Goal: Task Accomplishment & Management: Manage account settings

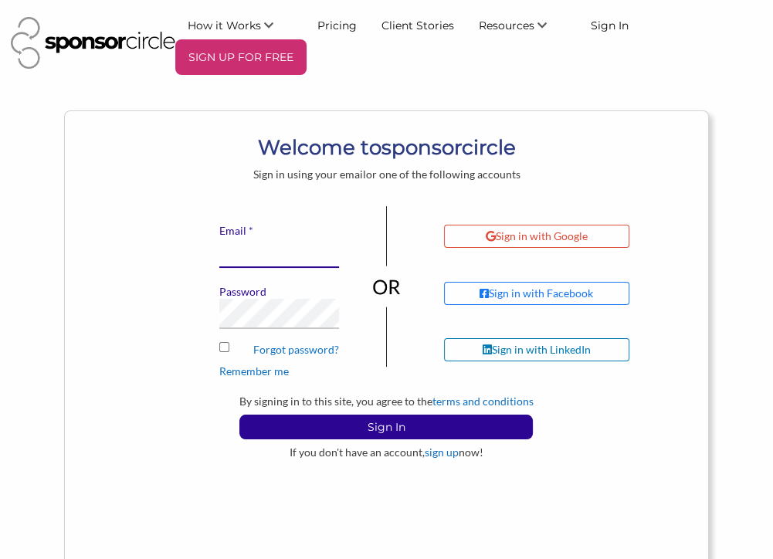
click at [250, 259] on input "* Email" at bounding box center [279, 253] width 120 height 30
click at [253, 259] on input "* Email" at bounding box center [279, 253] width 120 height 30
type input "[EMAIL_ADDRESS][DOMAIN_NAME]"
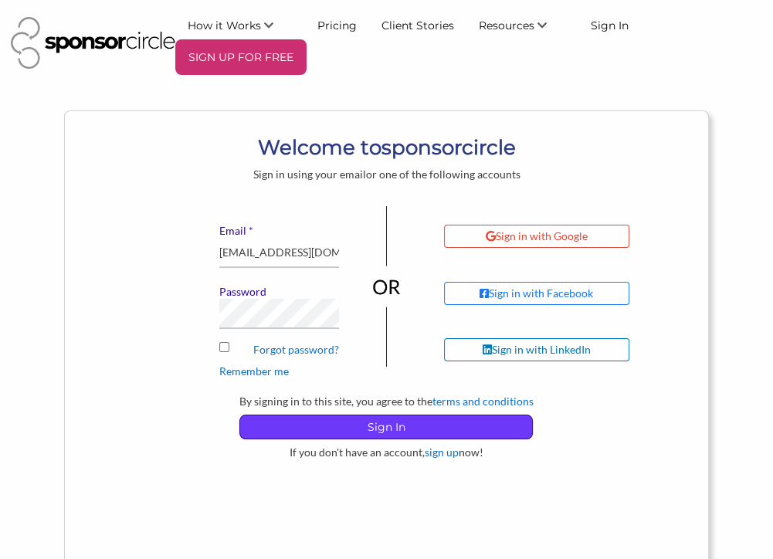
click at [369, 426] on p "Sign In" at bounding box center [386, 426] width 292 height 23
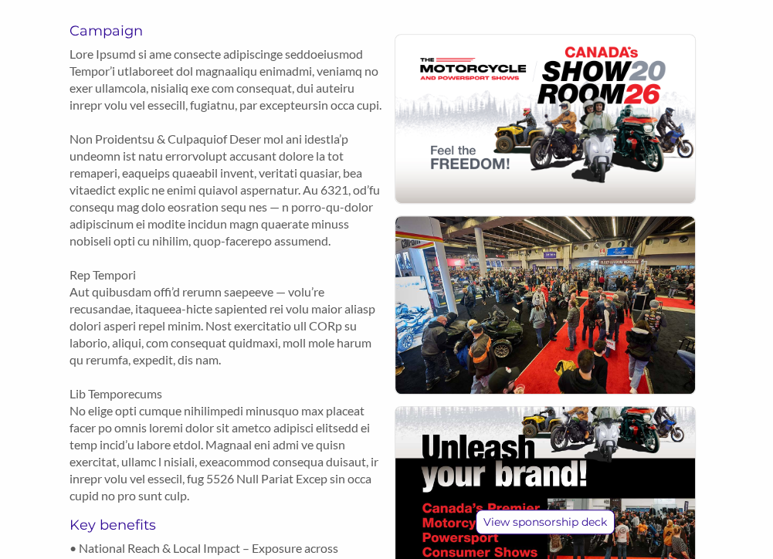
scroll to position [618, 0]
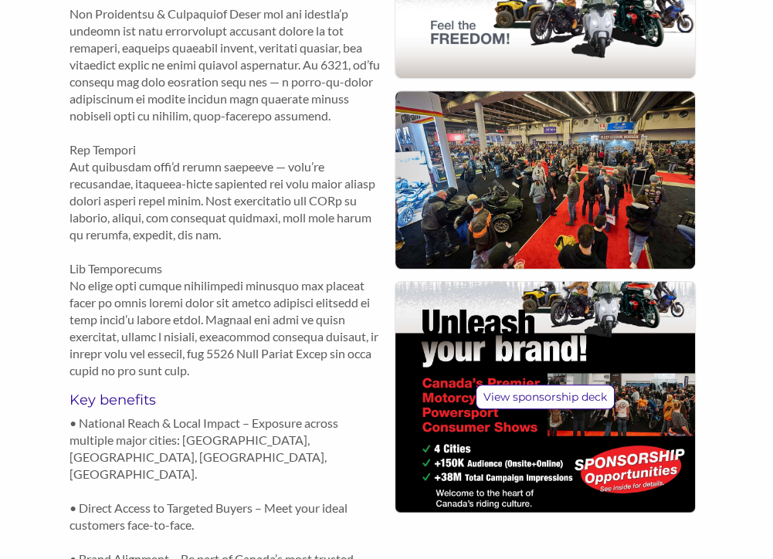
click at [584, 220] on img at bounding box center [545, 180] width 300 height 178
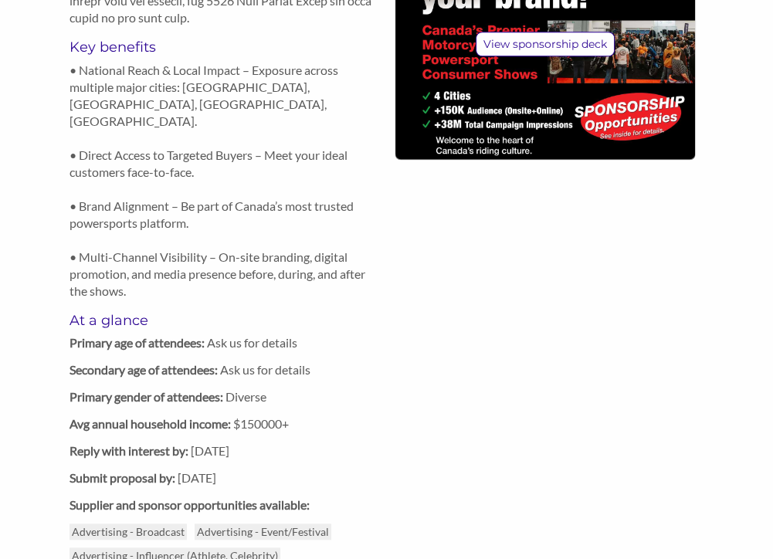
scroll to position [927, 0]
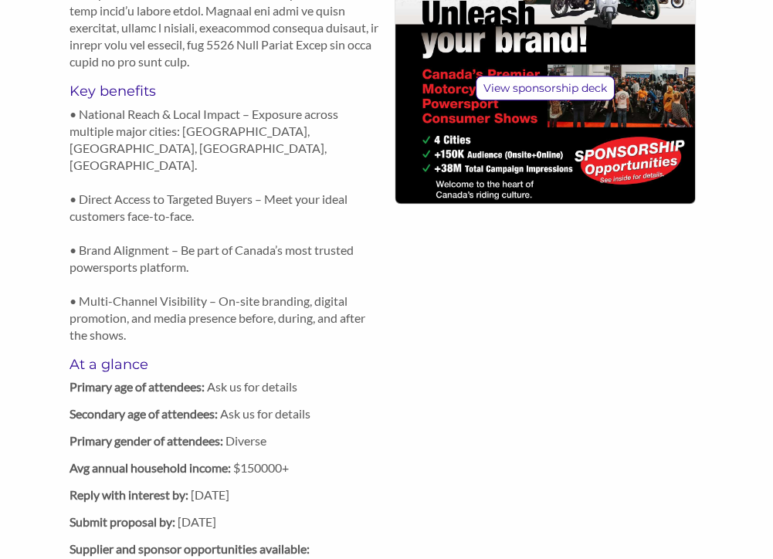
click at [109, 100] on h5 "Key benefits" at bounding box center [228, 91] width 317 height 17
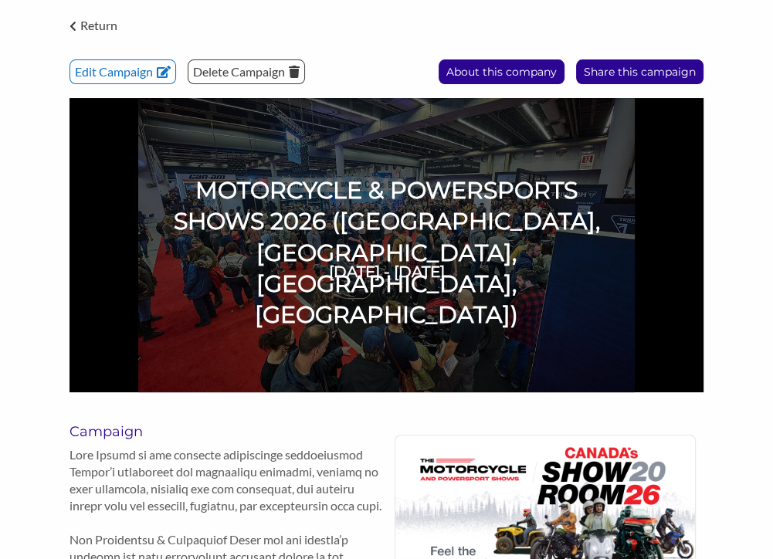
scroll to position [0, 0]
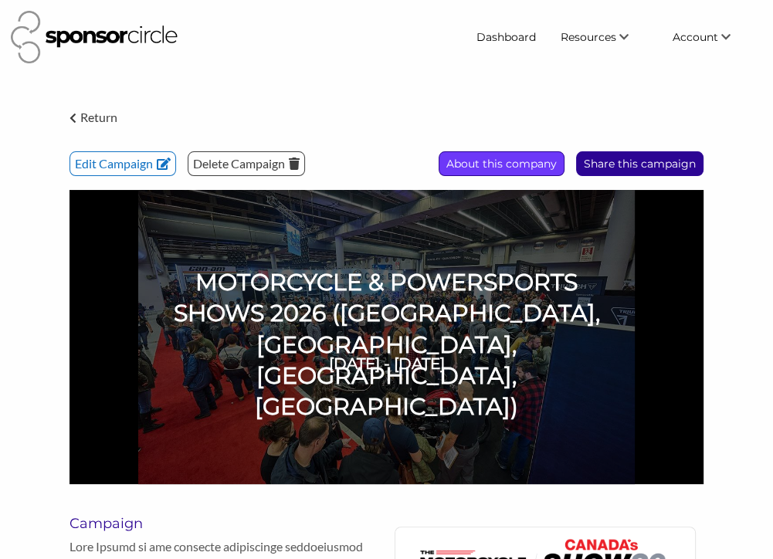
click at [485, 158] on p "About this company" at bounding box center [501, 163] width 124 height 23
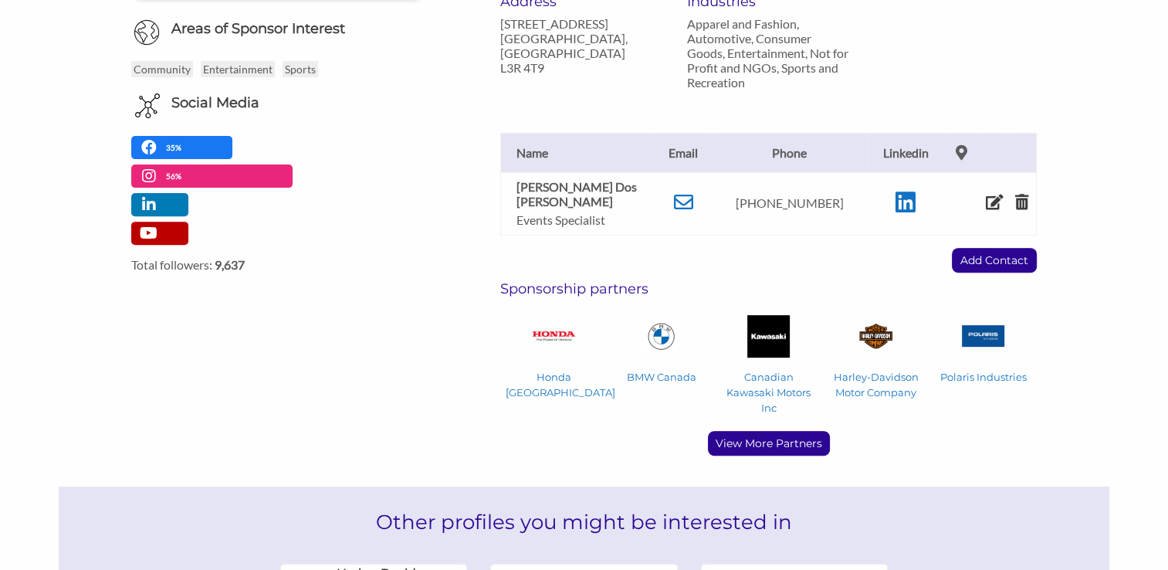
scroll to position [541, 0]
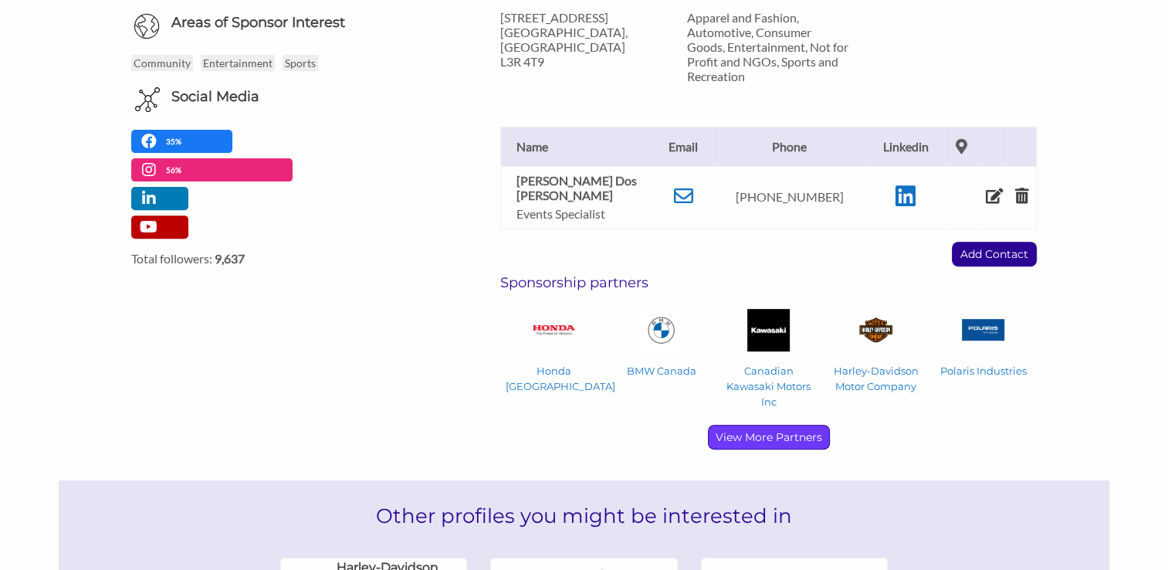
click at [772, 426] on p "View More Partners" at bounding box center [769, 437] width 120 height 23
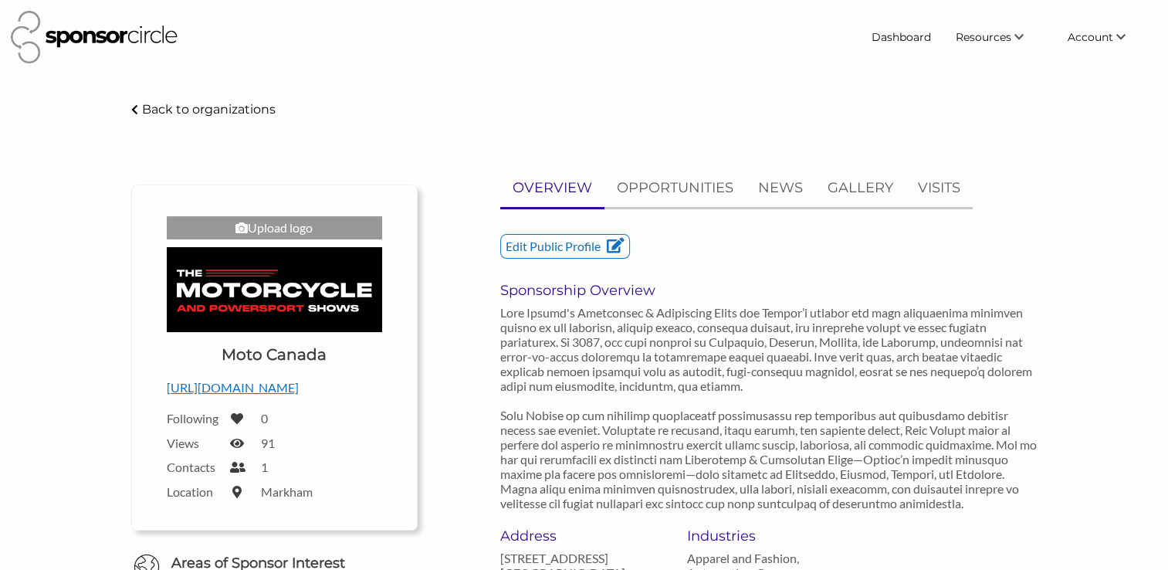
scroll to position [0, 0]
click at [772, 42] on link "Dashboard" at bounding box center [902, 37] width 84 height 28
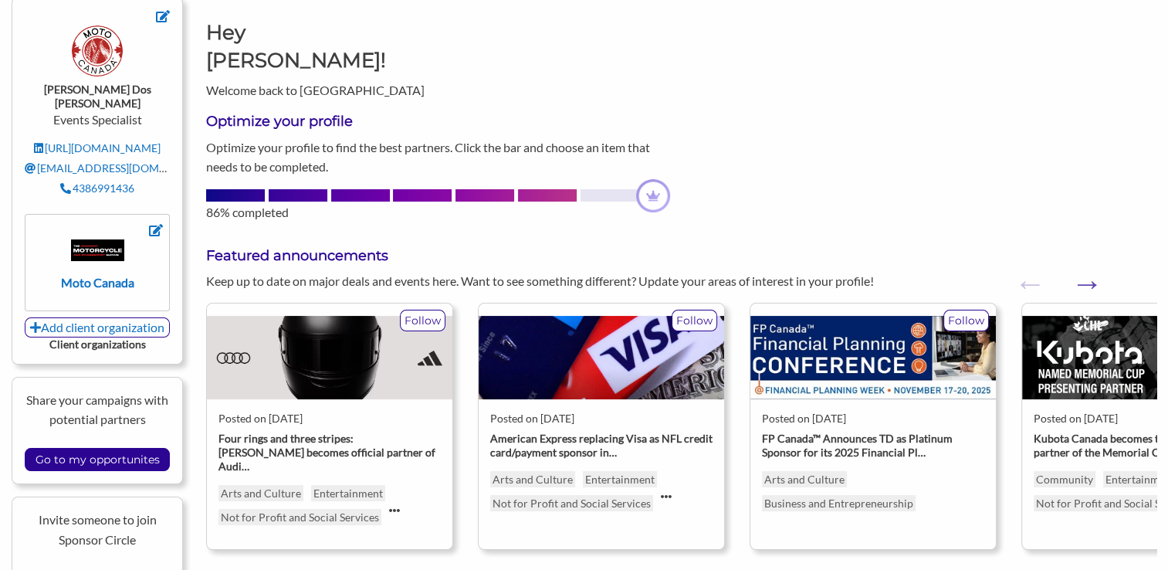
scroll to position [154, 0]
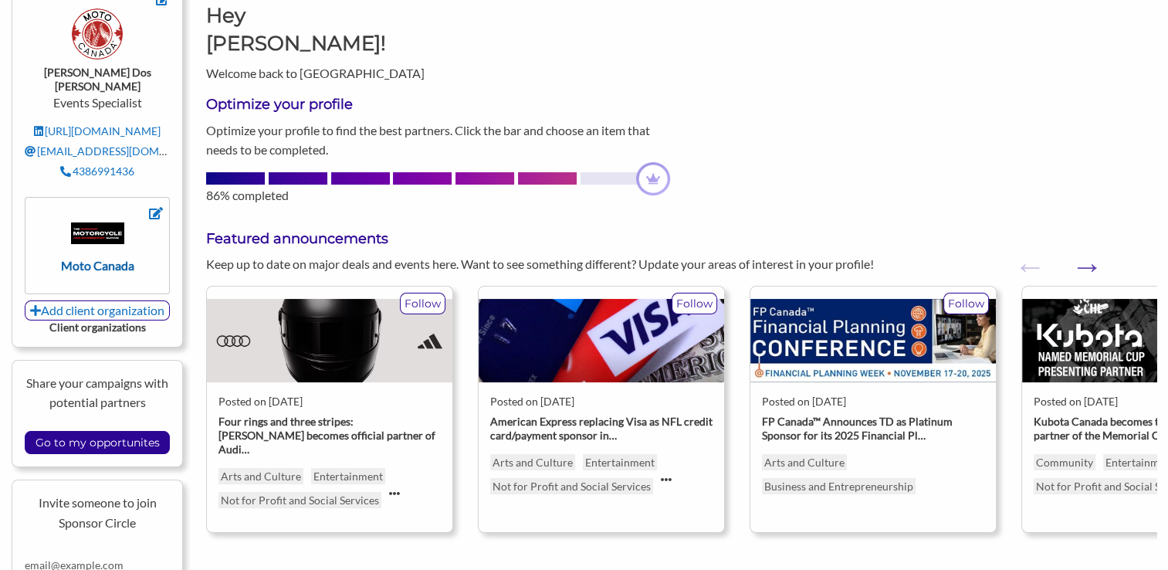
click at [102, 222] on img at bounding box center [97, 232] width 53 height 21
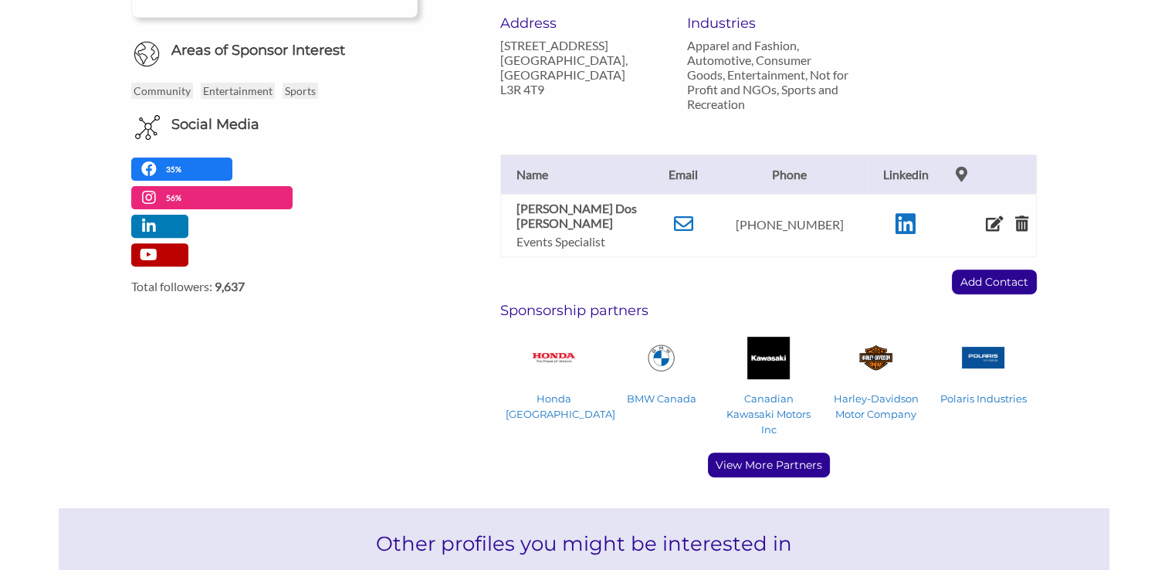
scroll to position [541, 0]
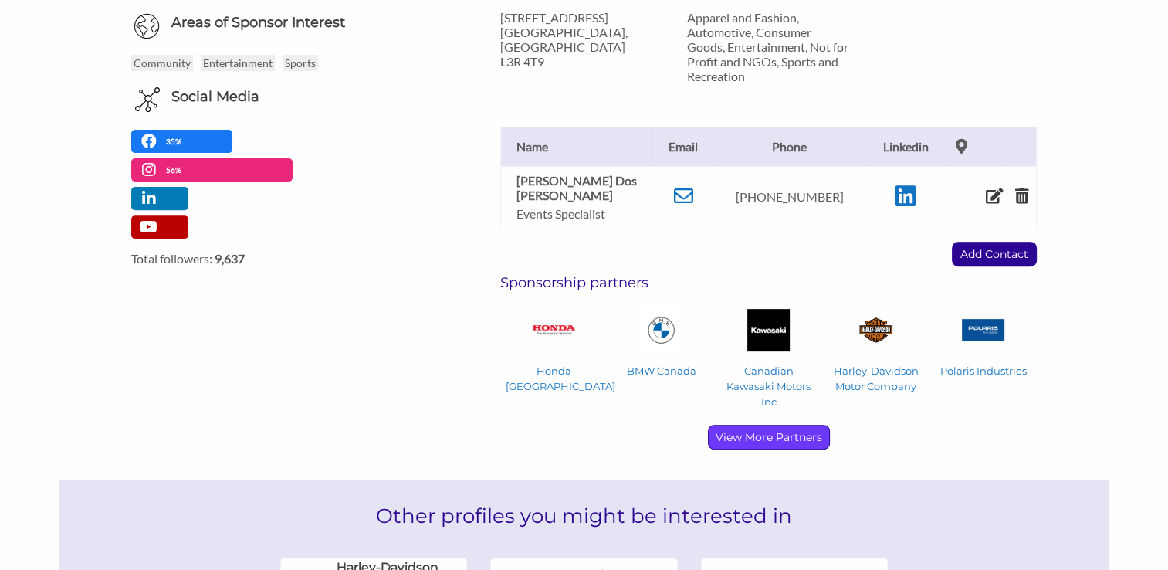
click at [768, 429] on p "View More Partners" at bounding box center [769, 437] width 120 height 23
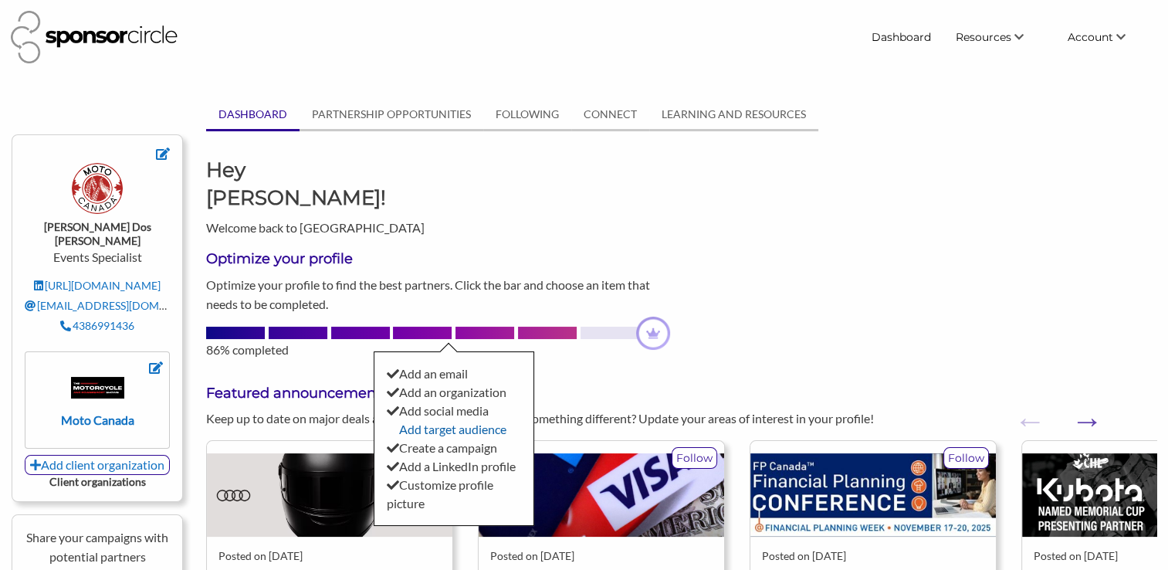
click at [420, 422] on link "Add target audience" at bounding box center [452, 429] width 107 height 15
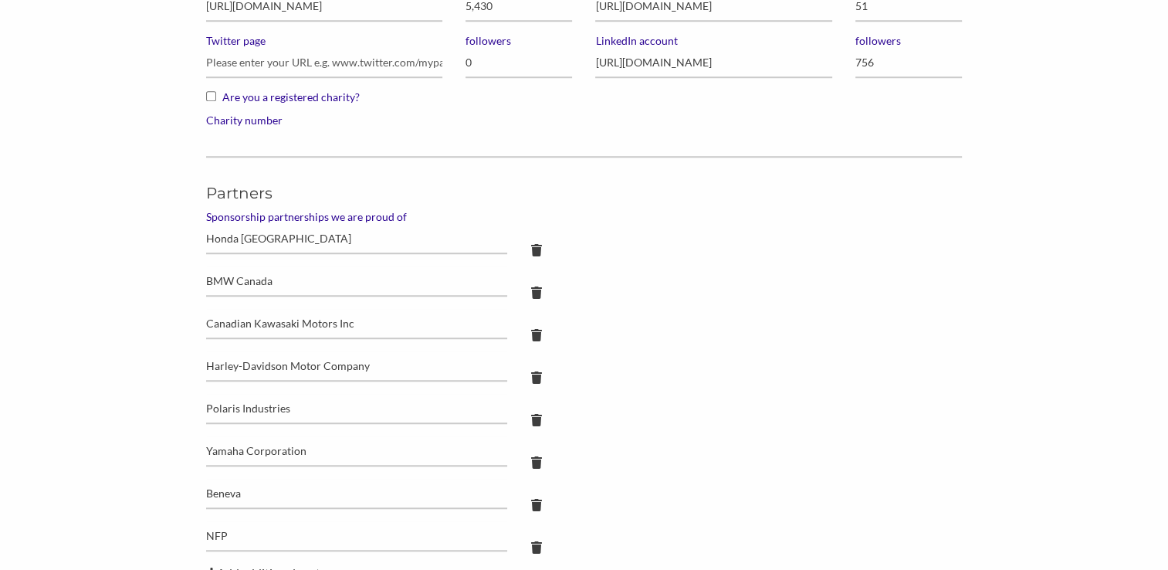
scroll to position [1390, 0]
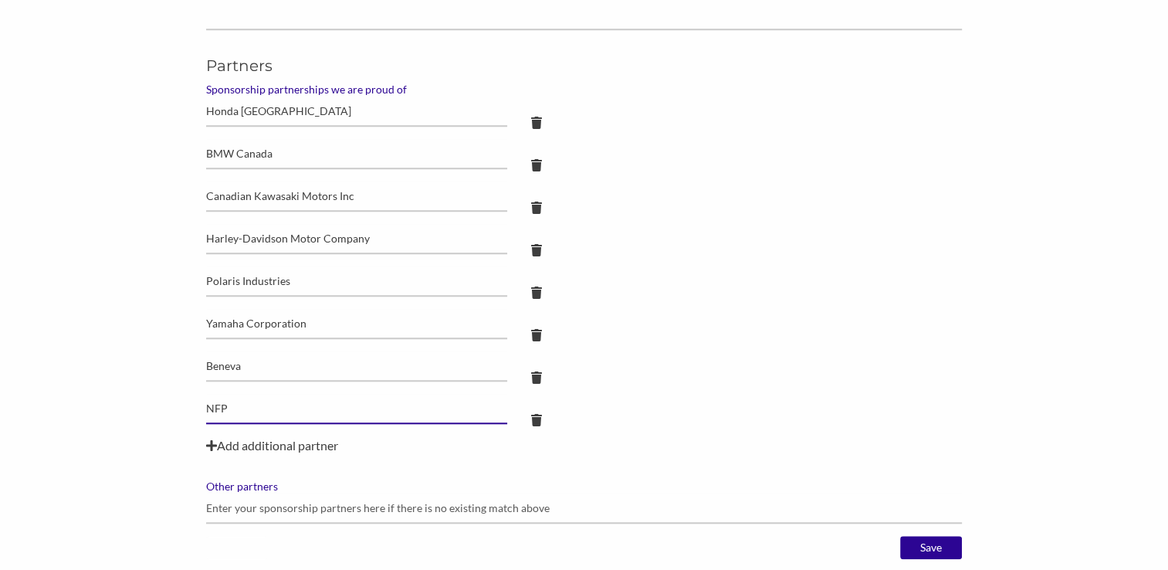
click at [439, 407] on input "NFP" at bounding box center [356, 409] width 301 height 30
click at [229, 415] on input "NFP" at bounding box center [356, 409] width 301 height 30
click at [238, 407] on input "NFP" at bounding box center [356, 409] width 301 height 30
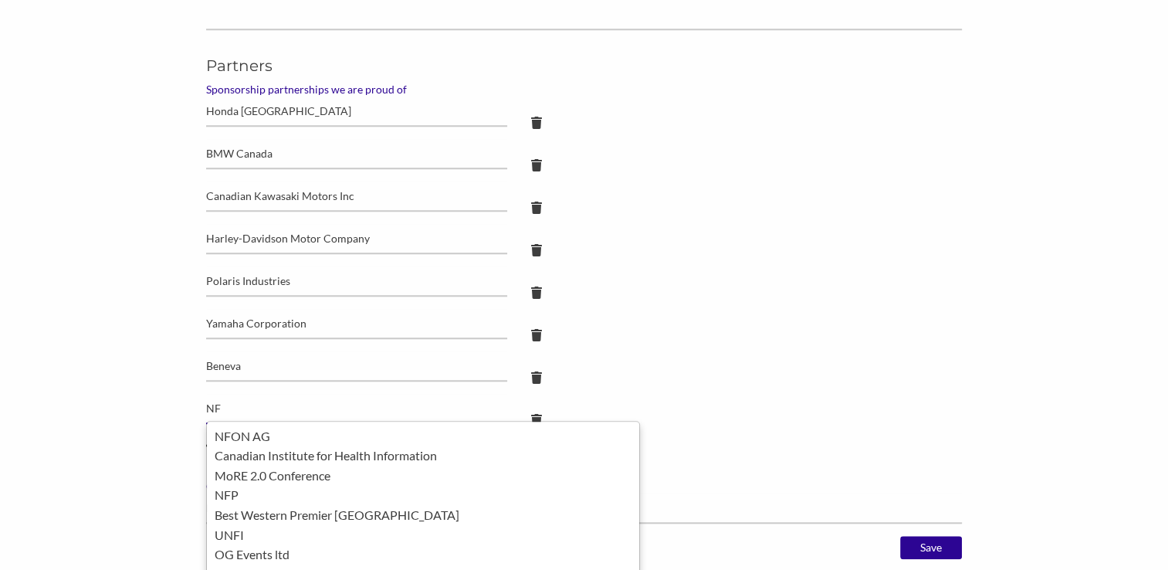
type input "NFP"
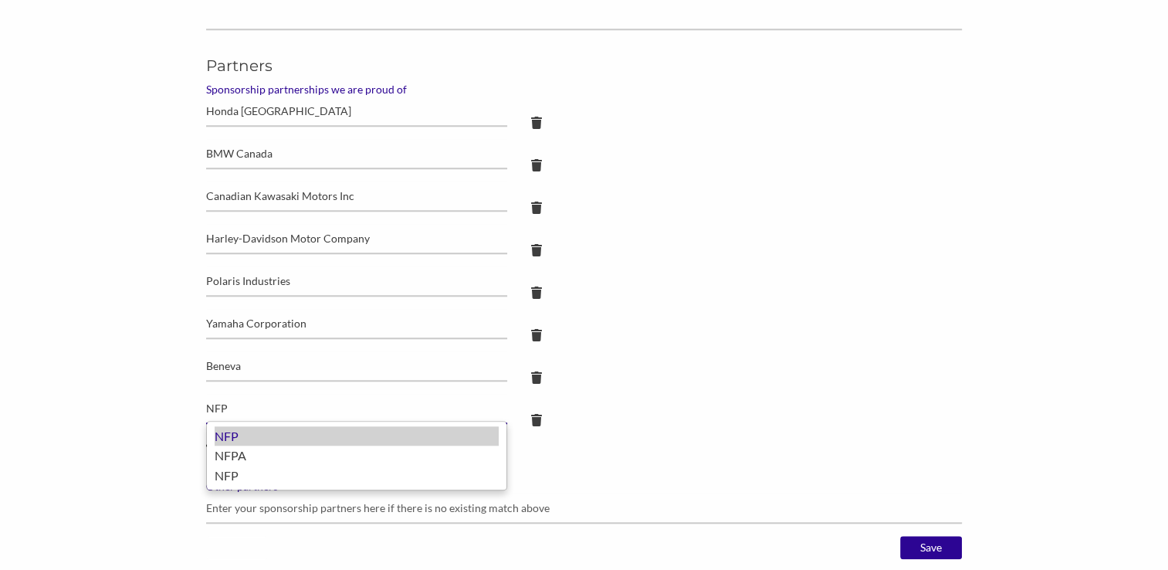
click at [246, 443] on div "NFP" at bounding box center [357, 436] width 284 height 20
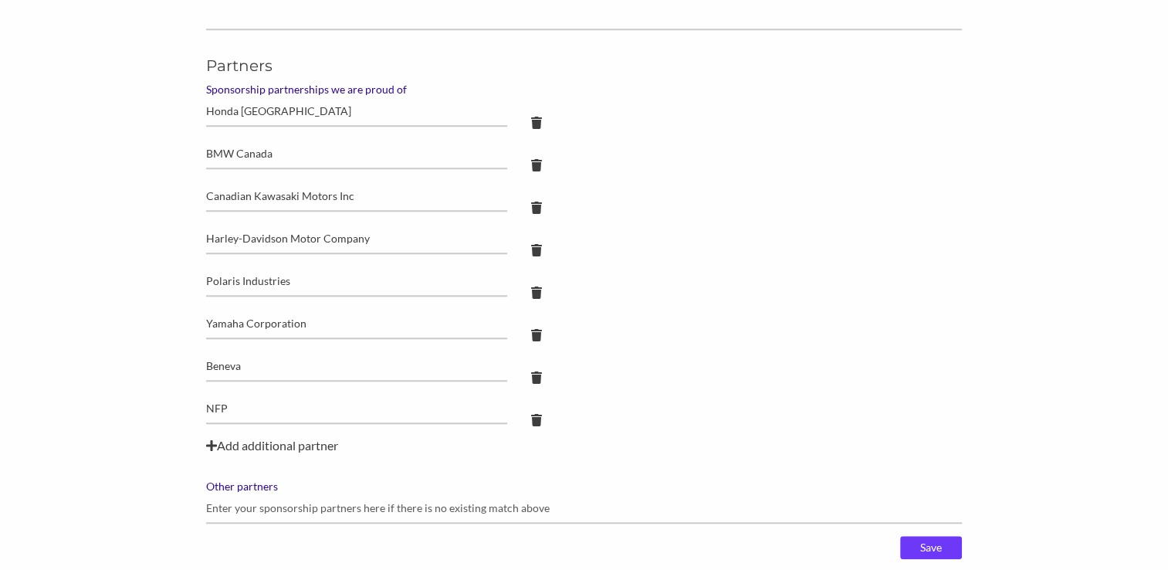
click at [925, 540] on input "Save" at bounding box center [931, 547] width 62 height 23
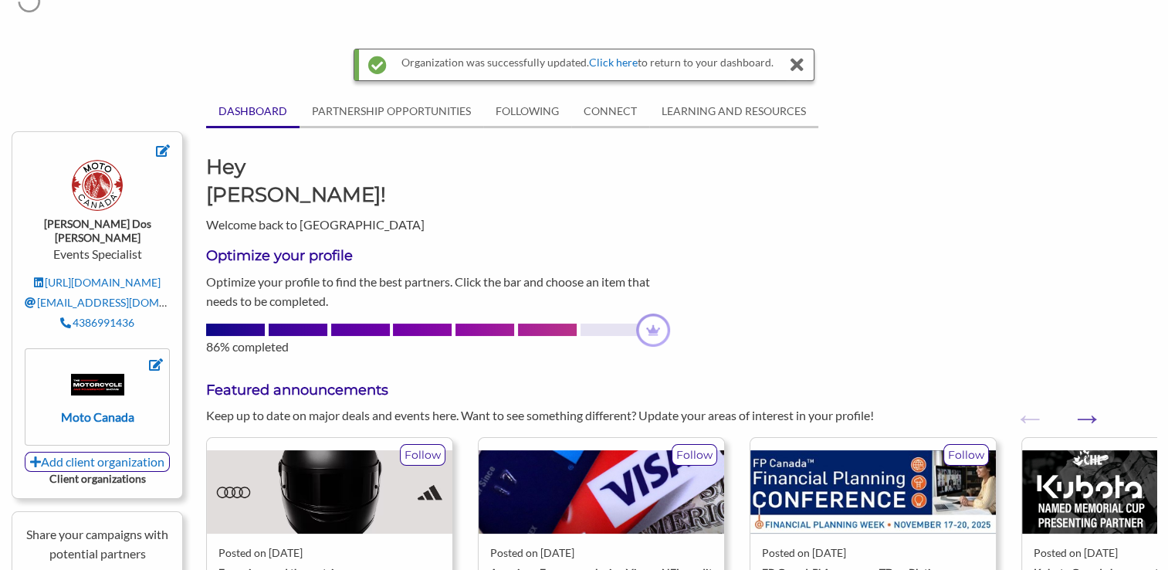
scroll to position [77, 0]
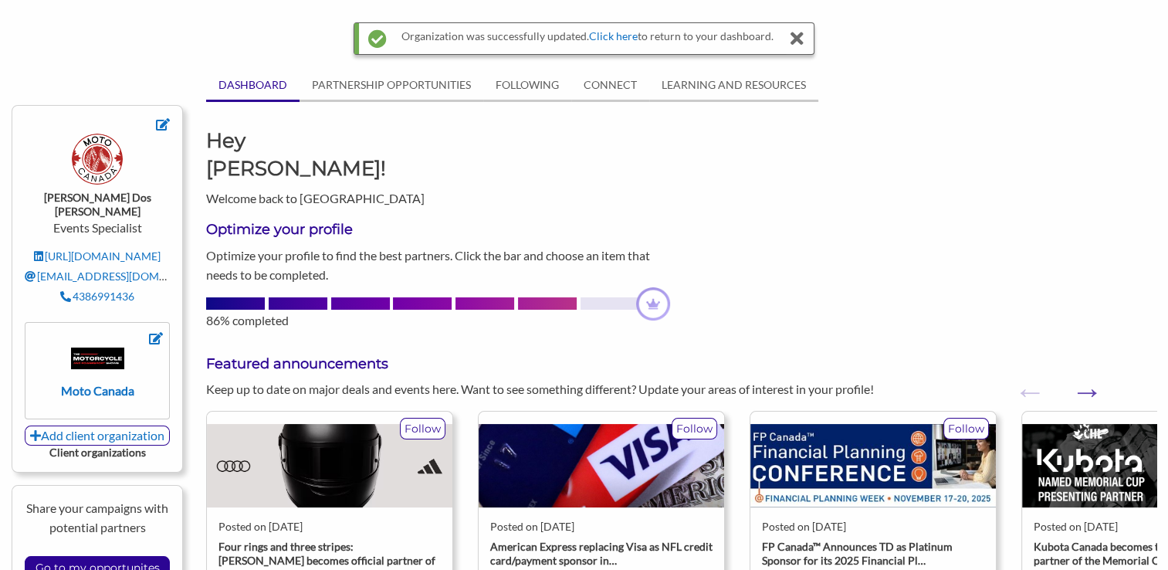
drag, startPoint x: 636, startPoint y: 380, endPoint x: 473, endPoint y: 246, distance: 211.3
click at [473, 246] on p "Optimize your profile to find the best partners. Click the bar and choose an it…" at bounding box center [437, 265] width 463 height 39
click at [114, 349] on img at bounding box center [97, 358] width 53 height 21
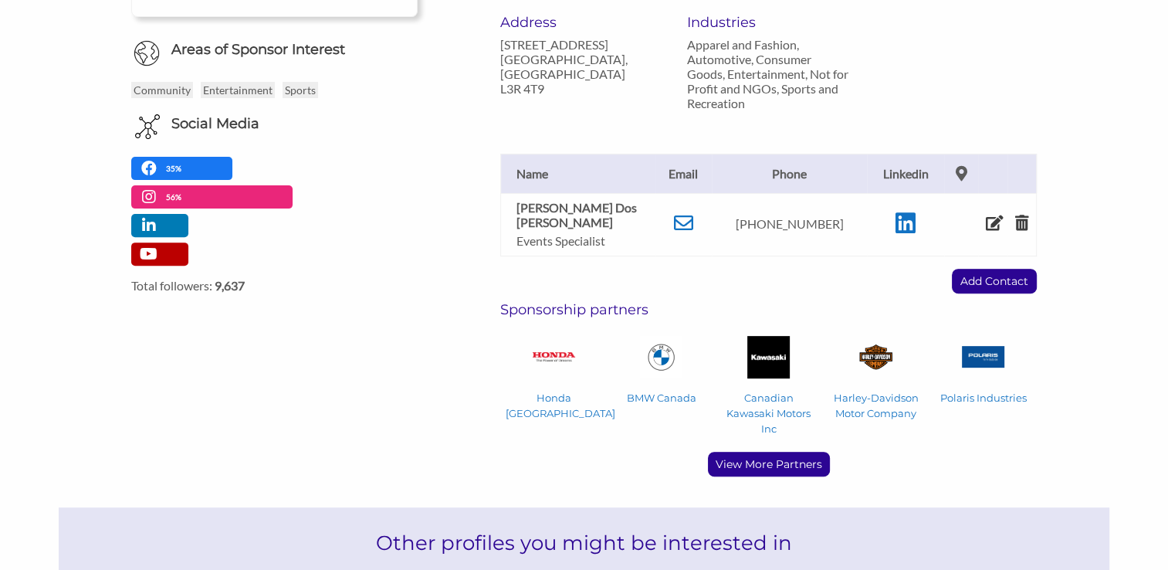
scroll to position [541, 0]
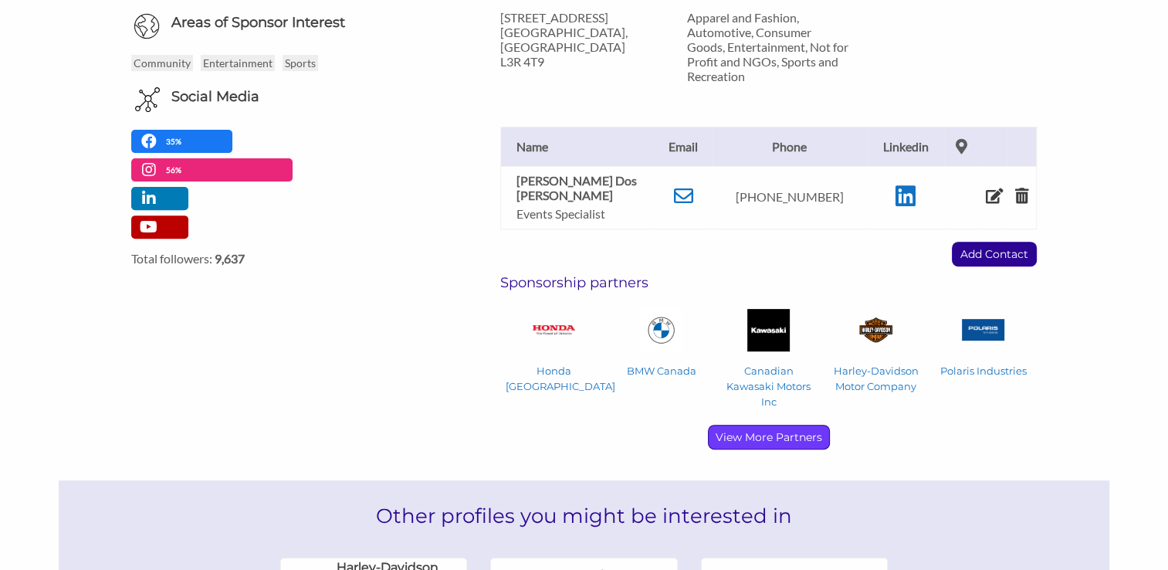
click at [749, 426] on p "View More Partners" at bounding box center [769, 437] width 120 height 23
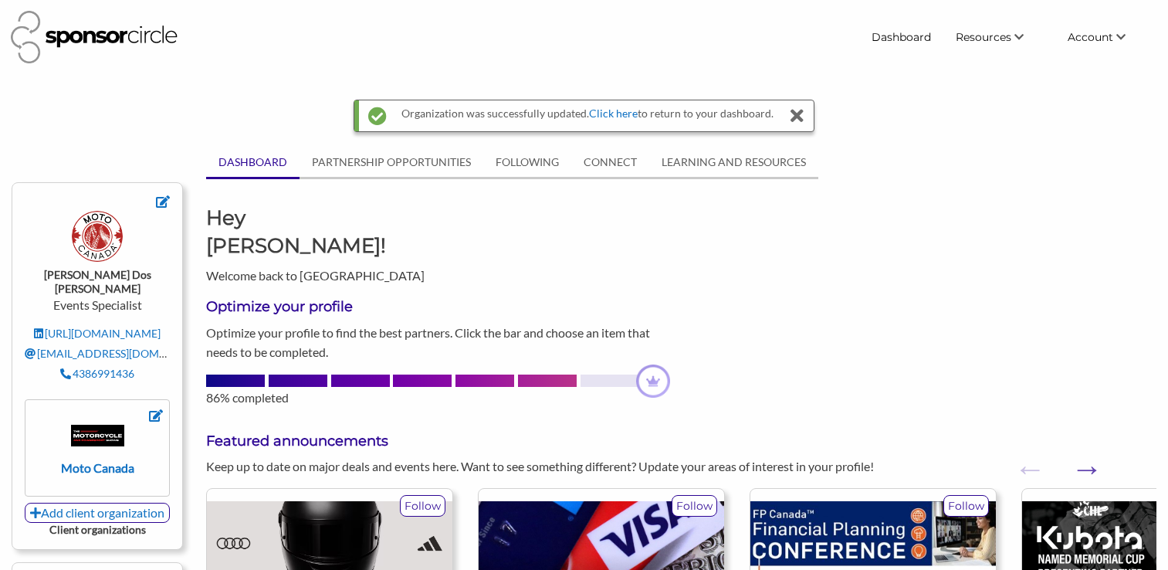
scroll to position [77, 0]
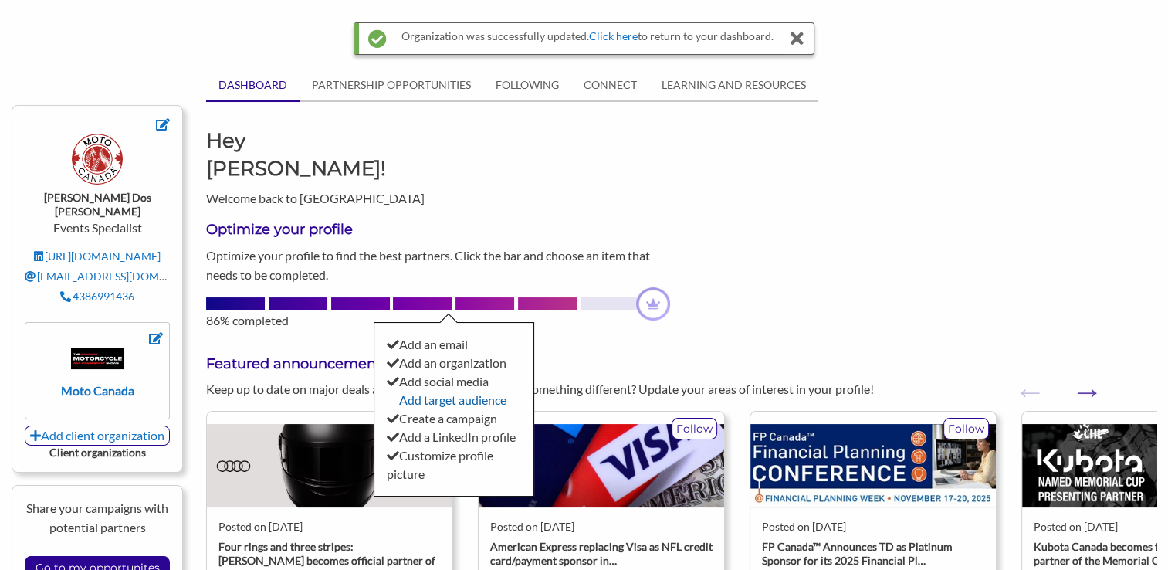
click at [434, 392] on link "Add target audience" at bounding box center [452, 399] width 107 height 15
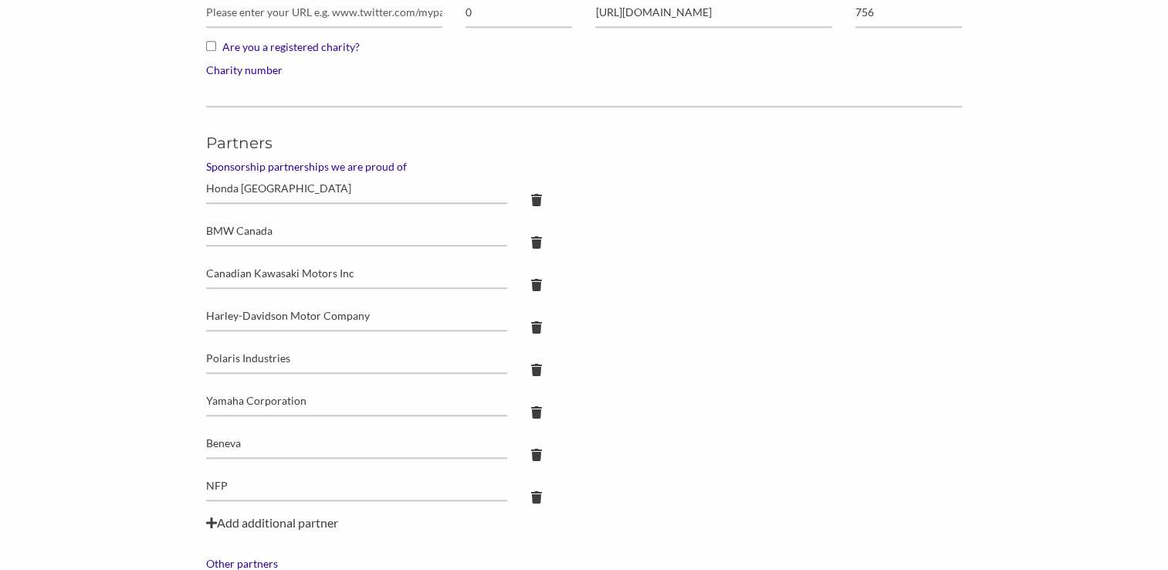
scroll to position [1390, 0]
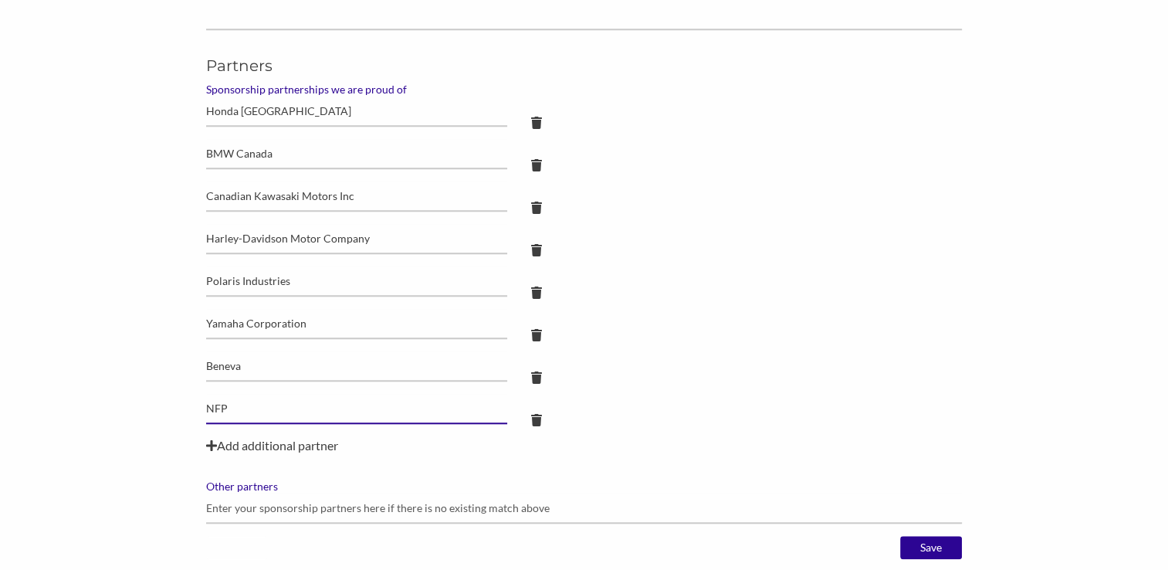
click at [257, 408] on input "NFP" at bounding box center [356, 409] width 301 height 30
click at [538, 414] on icon at bounding box center [536, 420] width 11 height 12
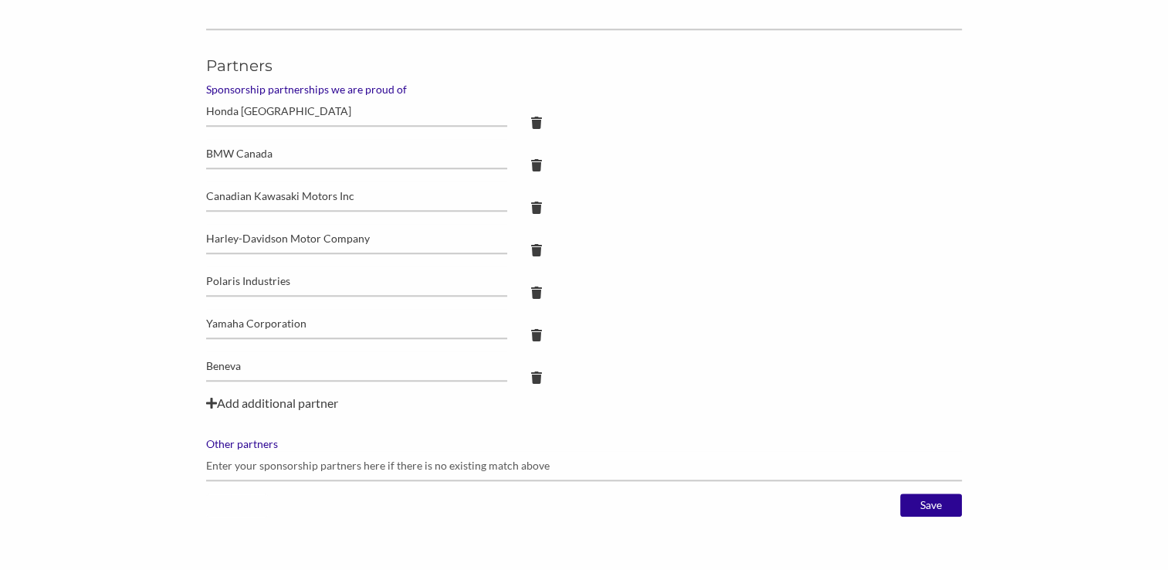
click at [215, 399] on icon at bounding box center [211, 403] width 11 height 12
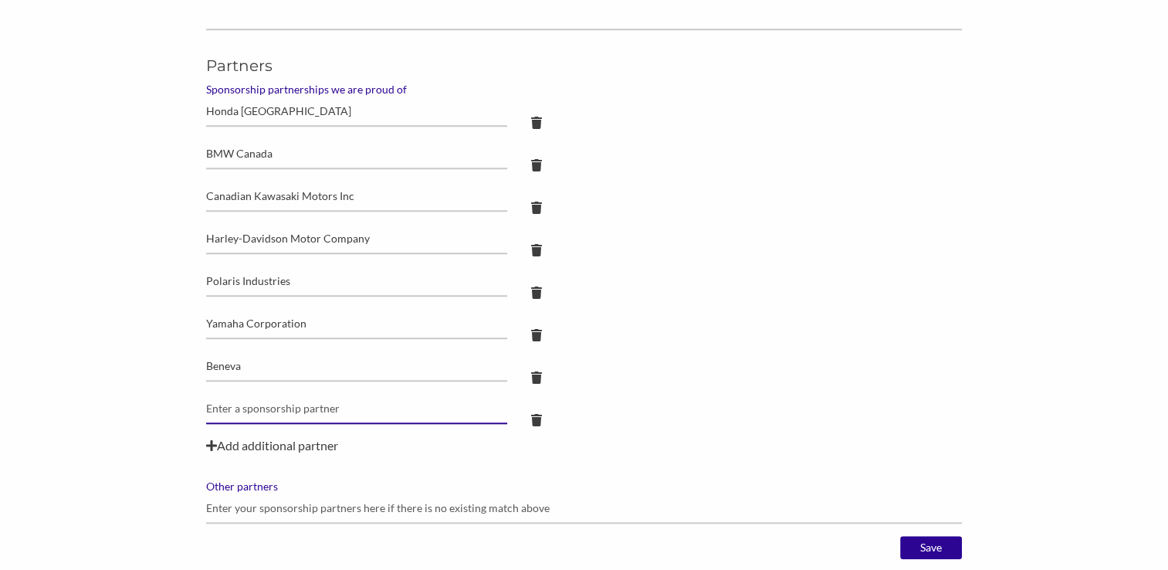
click at [264, 408] on input "text" at bounding box center [356, 409] width 301 height 30
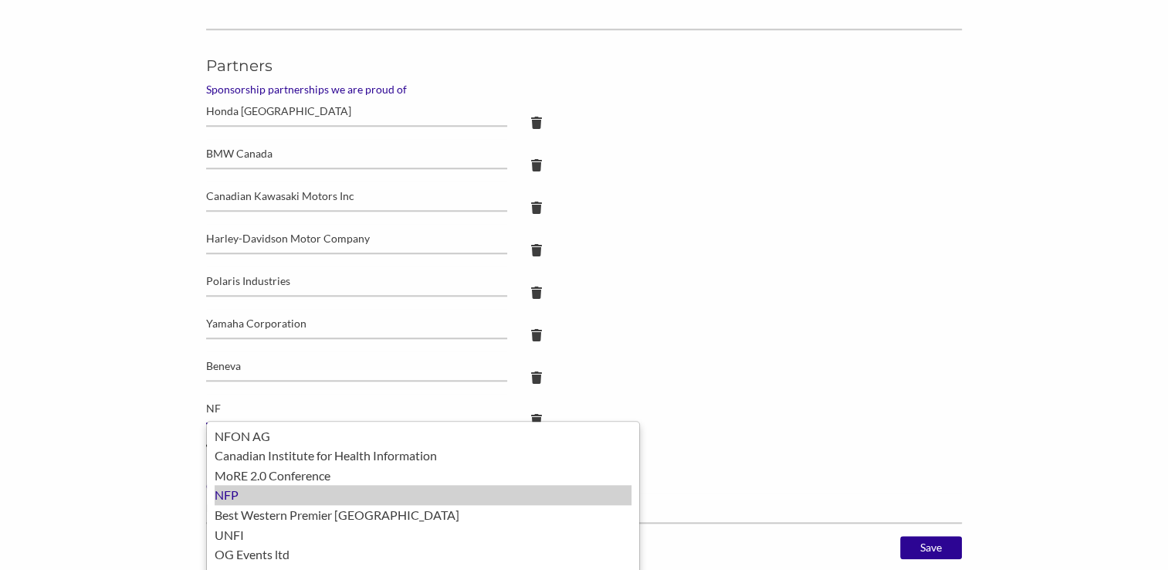
click at [273, 496] on div "NFP" at bounding box center [423, 495] width 417 height 20
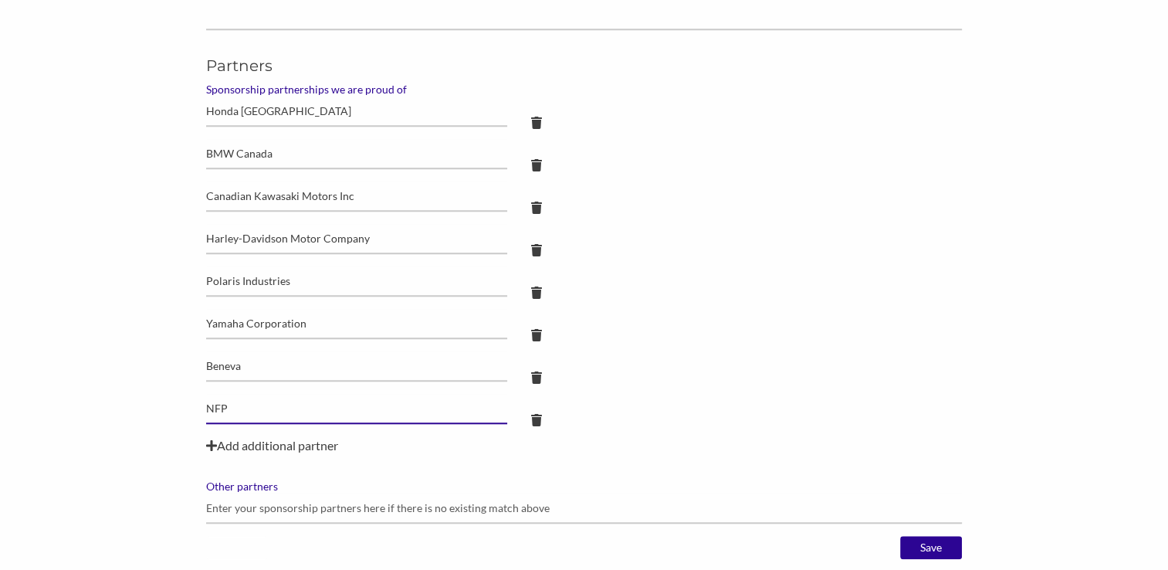
type input "NFP"
click at [261, 482] on label "Other partners" at bounding box center [584, 487] width 756 height 14
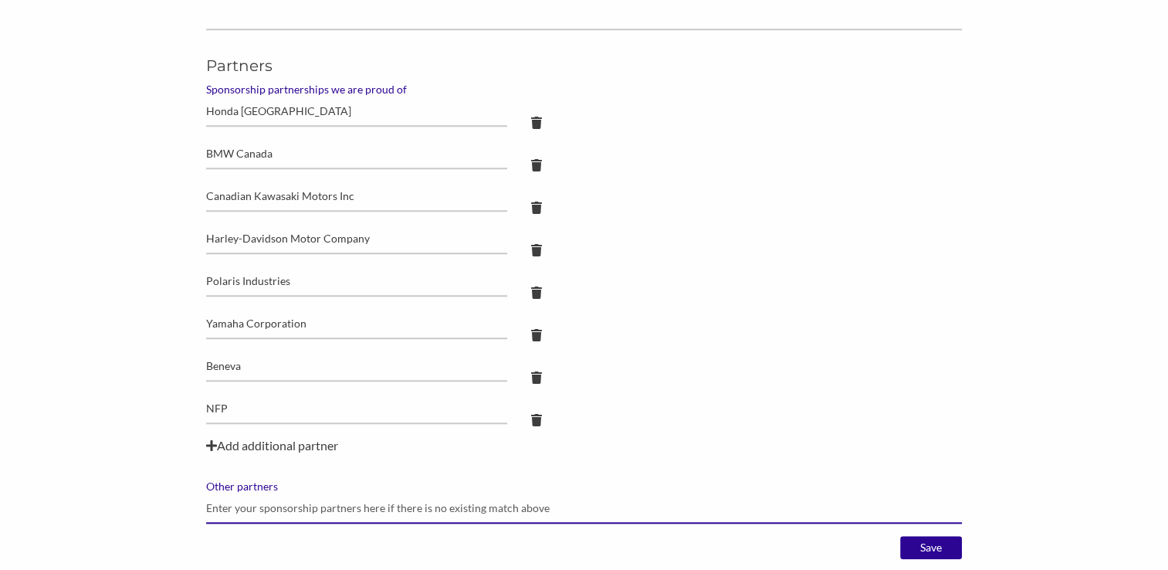
click at [261, 493] on input "Other partners" at bounding box center [584, 508] width 756 height 30
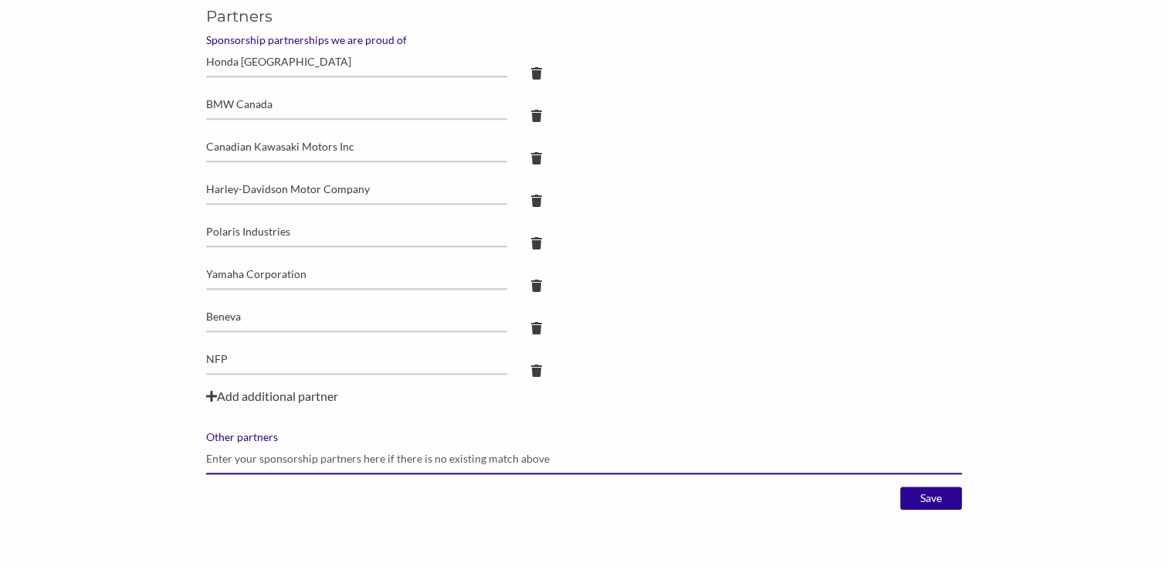
scroll to position [1467, 0]
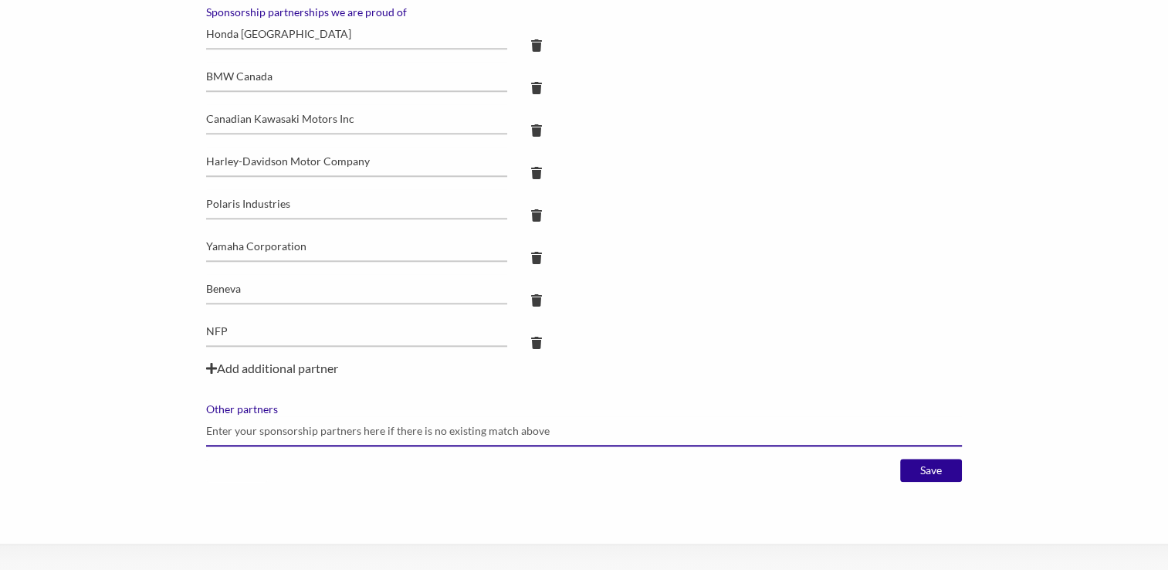
click at [450, 422] on input "Other partners" at bounding box center [584, 431] width 756 height 30
